Goal: Check status: Check status

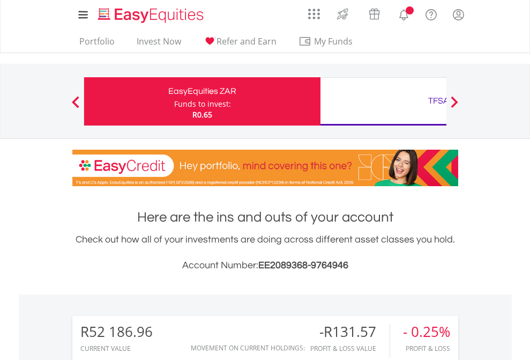
scroll to position [103, 168]
click at [174, 101] on div "Funds to invest:" at bounding box center [202, 104] width 57 height 11
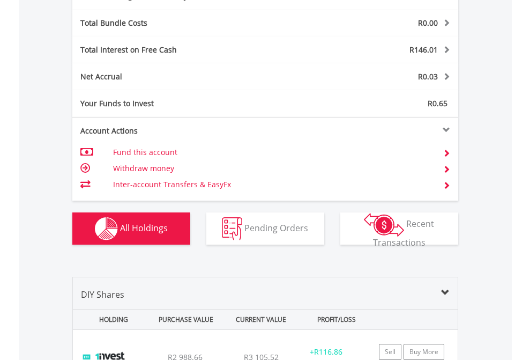
scroll to position [1278, 0]
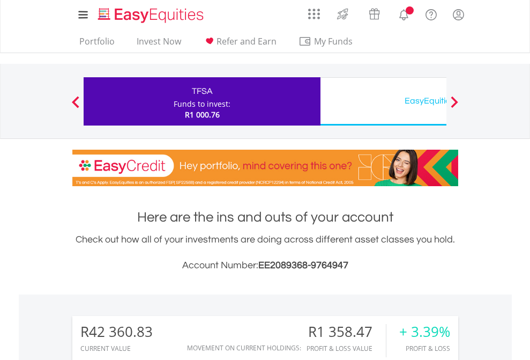
scroll to position [103, 168]
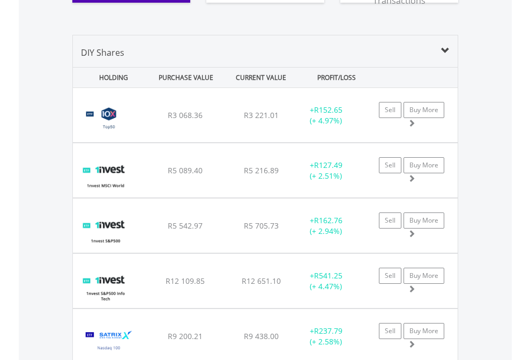
scroll to position [1192, 0]
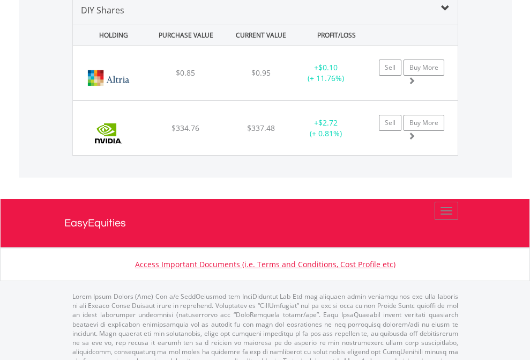
scroll to position [1036, 0]
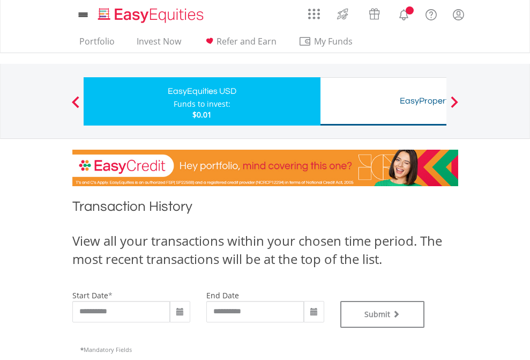
type input "**********"
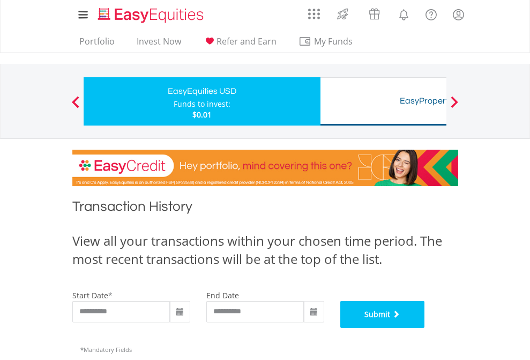
click at [425, 328] on button "Submit" at bounding box center [382, 314] width 85 height 27
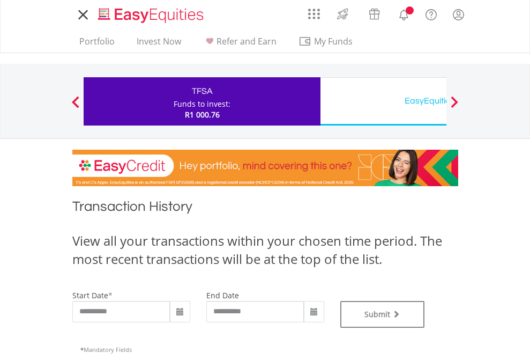
scroll to position [435, 0]
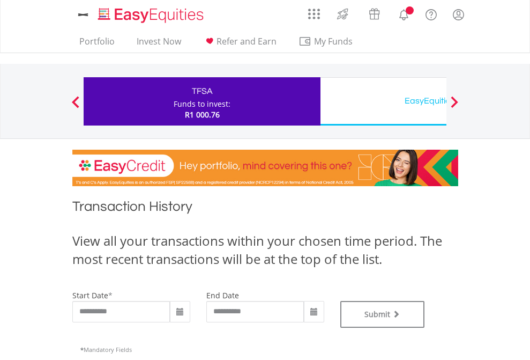
click at [383, 101] on div "EasyEquities USD" at bounding box center [439, 100] width 224 height 15
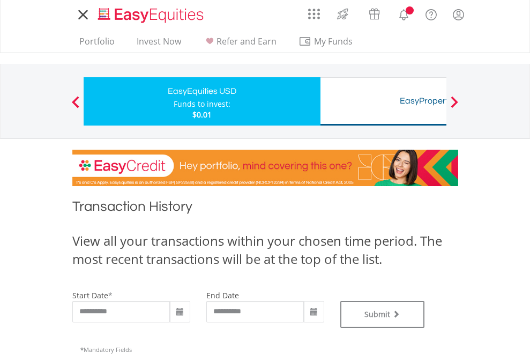
type input "**********"
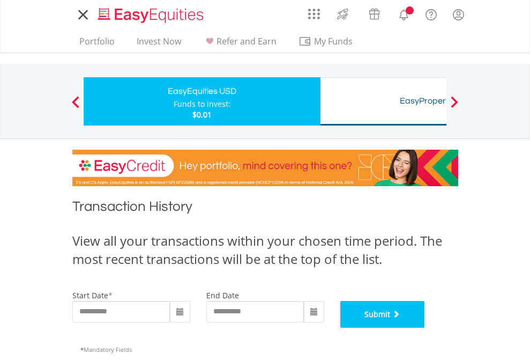
click at [425, 328] on button "Submit" at bounding box center [382, 314] width 85 height 27
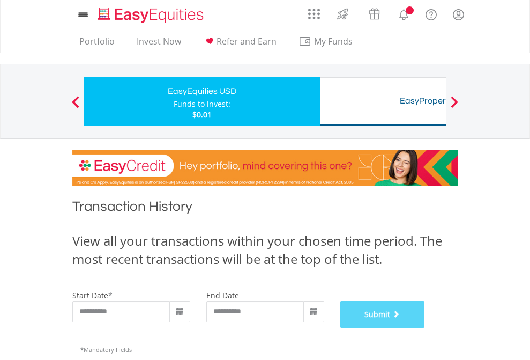
scroll to position [435, 0]
